Goal: Download file/media

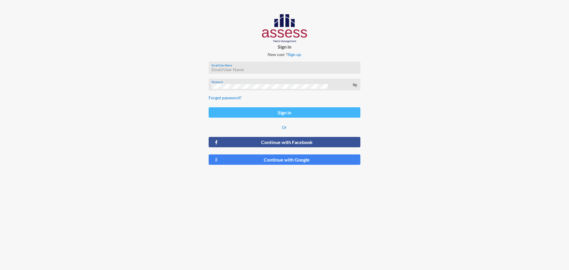
type input "saranassar"
click at [285, 113] on button "Sign in" at bounding box center [285, 112] width 152 height 10
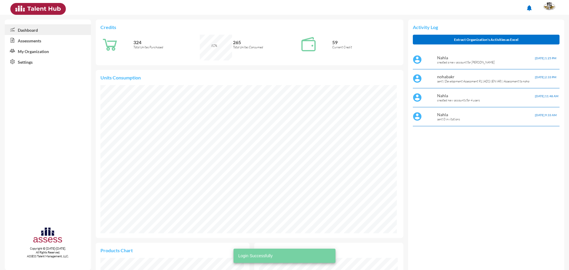
scroll to position [69, 139]
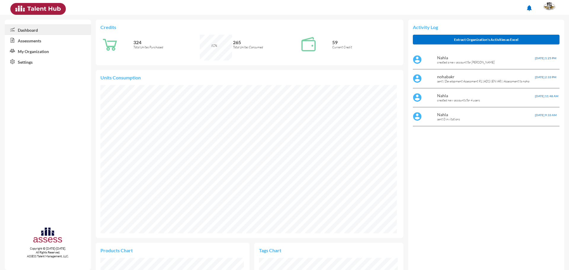
click at [23, 39] on link "Assessments" at bounding box center [48, 40] width 86 height 11
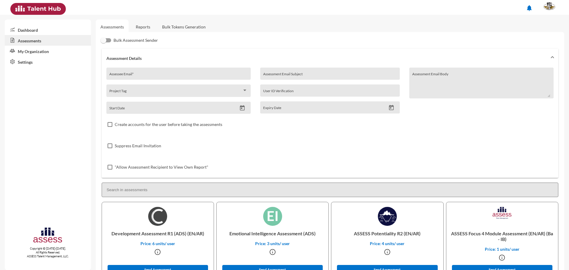
click at [146, 25] on link "Reports" at bounding box center [143, 27] width 24 height 15
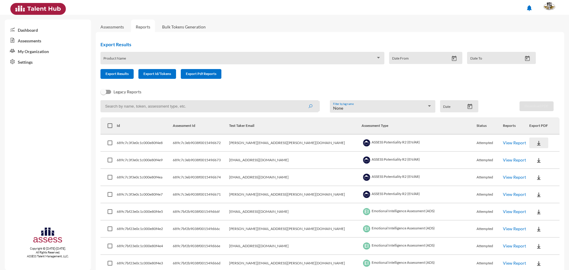
click at [536, 144] on img at bounding box center [539, 143] width 6 height 6
click at [527, 155] on button "EN" at bounding box center [534, 153] width 33 height 11
click at [536, 159] on img at bounding box center [539, 160] width 6 height 6
click at [529, 170] on button "EN" at bounding box center [534, 170] width 33 height 11
click at [536, 179] on img at bounding box center [539, 177] width 6 height 6
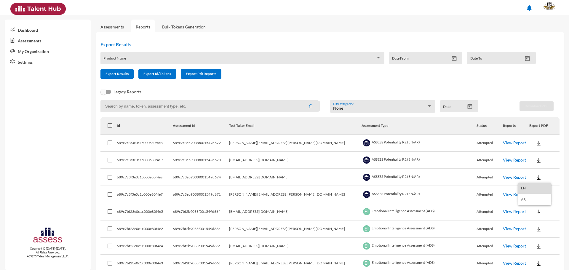
click at [528, 187] on button "EN" at bounding box center [534, 187] width 33 height 11
click at [536, 194] on img at bounding box center [539, 195] width 6 height 6
click at [528, 203] on button "EN" at bounding box center [534, 205] width 33 height 11
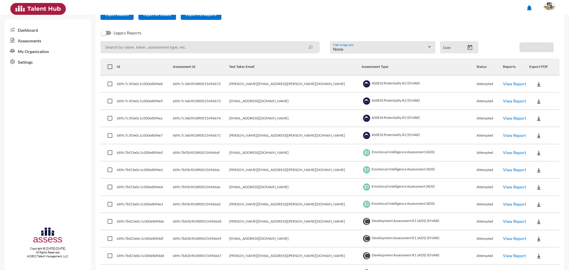
scroll to position [59, 0]
click at [536, 153] on img at bounding box center [539, 153] width 6 height 6
click at [530, 162] on button "EN" at bounding box center [534, 163] width 33 height 11
click at [536, 170] on img at bounding box center [539, 170] width 6 height 6
click at [528, 181] on button "EN" at bounding box center [534, 180] width 33 height 11
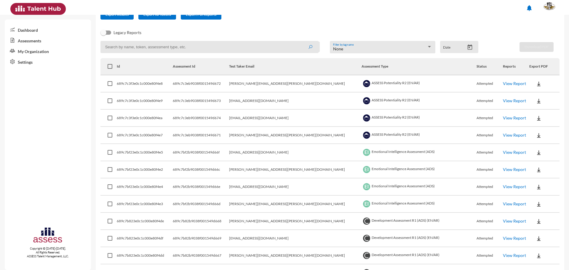
click at [536, 187] on img at bounding box center [539, 187] width 6 height 6
click at [529, 197] on button "EN" at bounding box center [534, 197] width 33 height 11
click at [536, 205] on img at bounding box center [539, 204] width 6 height 6
click at [528, 214] on button "EN" at bounding box center [534, 214] width 33 height 11
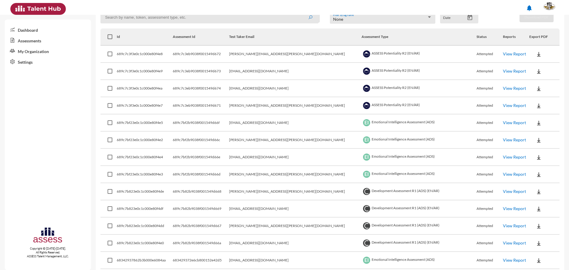
scroll to position [118, 0]
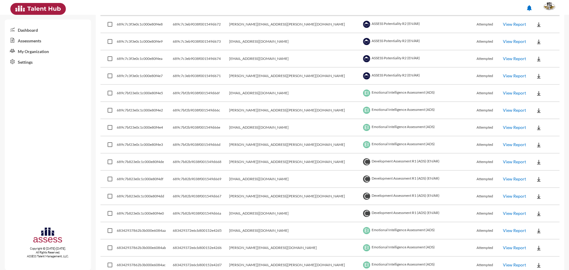
click at [536, 162] on img at bounding box center [539, 162] width 6 height 6
click at [535, 172] on button "OCM / EN" at bounding box center [543, 172] width 51 height 11
click at [536, 162] on img at bounding box center [539, 162] width 6 height 6
click at [537, 194] on button "Personality / EN" at bounding box center [543, 195] width 51 height 11
click at [536, 178] on img at bounding box center [539, 179] width 6 height 6
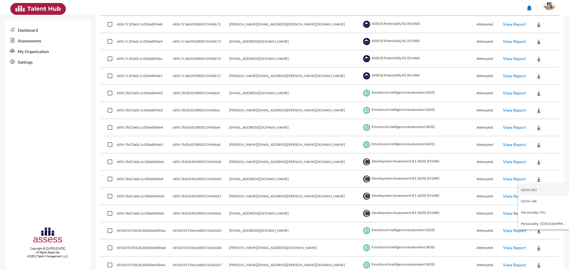
click at [535, 190] on button "OCM / EN" at bounding box center [543, 189] width 51 height 11
click at [536, 180] on img at bounding box center [539, 179] width 6 height 6
click at [534, 210] on button "Personality / EN" at bounding box center [543, 212] width 51 height 11
click at [536, 197] on img at bounding box center [539, 196] width 6 height 6
click at [533, 208] on button "OCM / EN" at bounding box center [543, 206] width 51 height 11
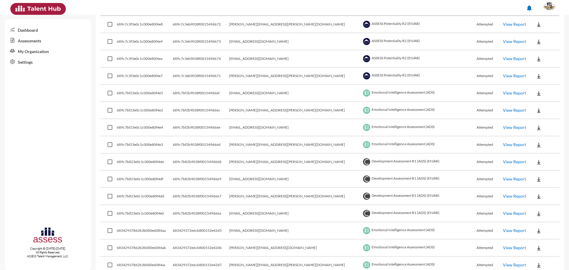
click at [536, 197] on img at bounding box center [539, 196] width 6 height 6
click at [541, 228] on button "Personality / EN" at bounding box center [543, 229] width 51 height 11
click at [536, 213] on img at bounding box center [539, 214] width 6 height 6
click at [534, 224] on button "OCM / EN" at bounding box center [543, 224] width 51 height 11
click at [536, 214] on img at bounding box center [539, 214] width 6 height 6
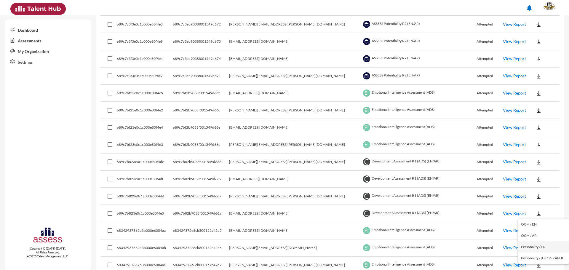
click at [537, 245] on button "Personality / EN" at bounding box center [543, 246] width 51 height 11
